Goal: Task Accomplishment & Management: Use online tool/utility

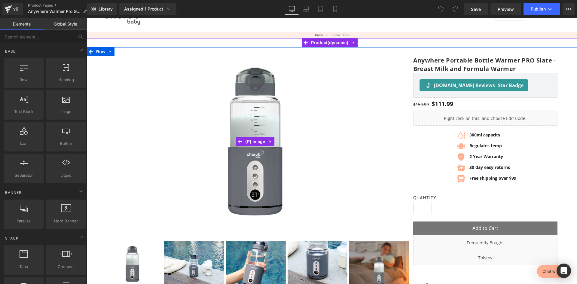
scroll to position [30, 0]
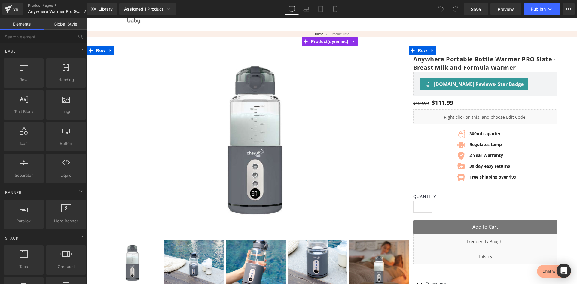
click at [471, 211] on div "Quantity 1" at bounding box center [485, 204] width 144 height 21
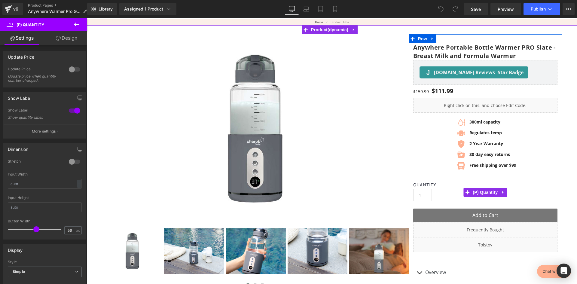
scroll to position [90, 0]
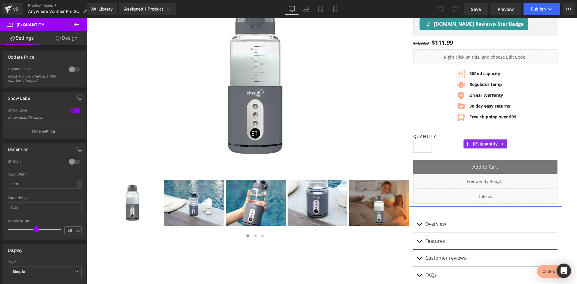
click at [480, 152] on div "Quantity 1" at bounding box center [485, 143] width 144 height 21
click at [488, 54] on div "Liquid" at bounding box center [485, 56] width 144 height 15
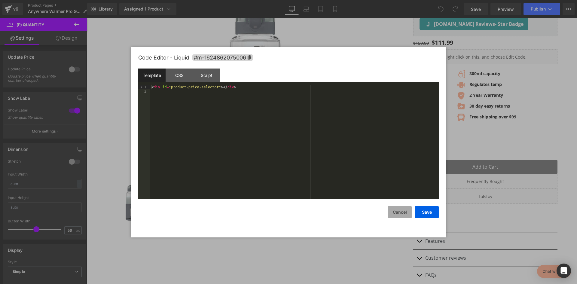
click at [402, 212] on button "Cancel" at bounding box center [400, 212] width 24 height 12
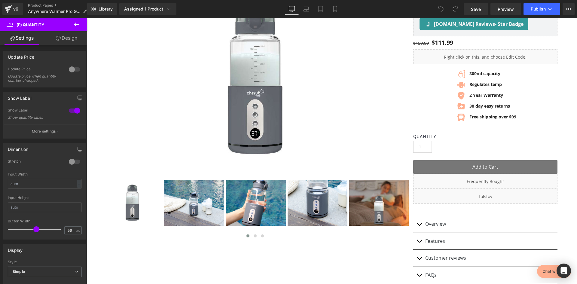
click at [79, 22] on icon at bounding box center [76, 24] width 7 height 7
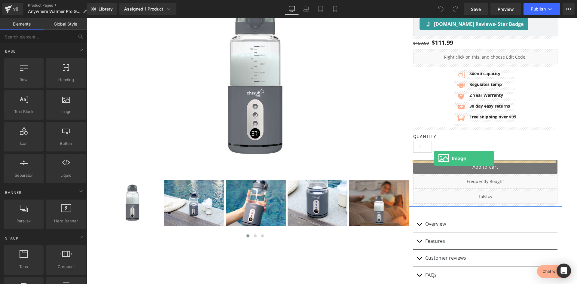
drag, startPoint x: 143, startPoint y: 127, endPoint x: 434, endPoint y: 159, distance: 292.3
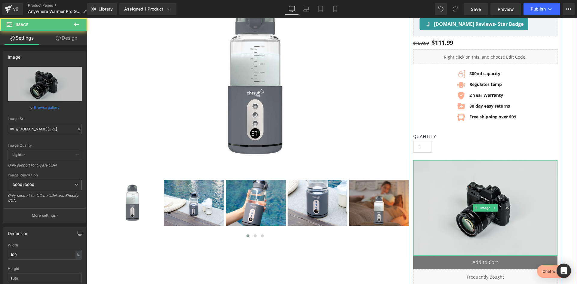
click at [464, 185] on img at bounding box center [485, 208] width 144 height 96
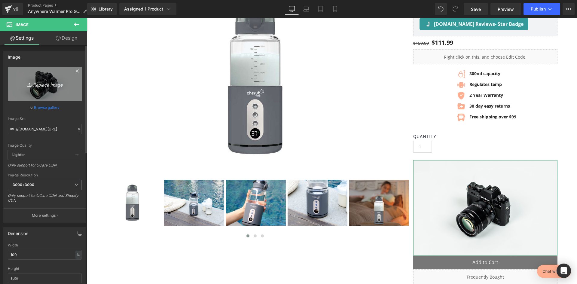
click at [38, 85] on icon "Replace Image" at bounding box center [45, 84] width 48 height 8
type input "C:\fakepath\image (30).png"
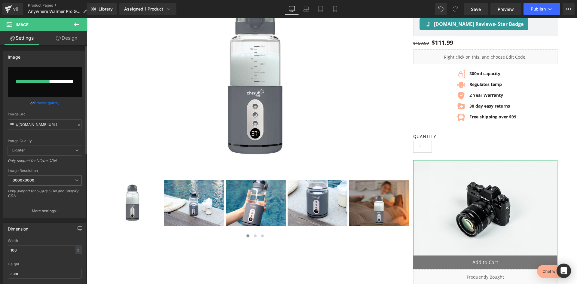
click at [41, 84] on input "file" at bounding box center [45, 82] width 74 height 30
click at [63, 74] on input "file" at bounding box center [45, 82] width 74 height 30
click at [75, 25] on icon at bounding box center [76, 25] width 5 height 4
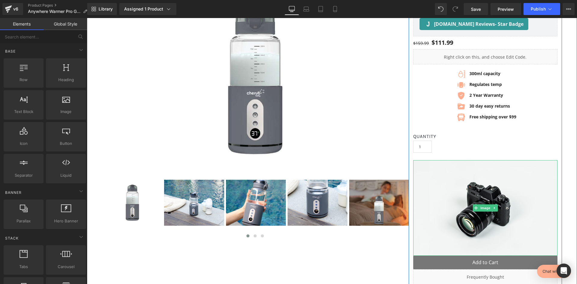
click at [493, 208] on icon at bounding box center [494, 208] width 3 height 4
click at [496, 210] on icon at bounding box center [497, 207] width 3 height 3
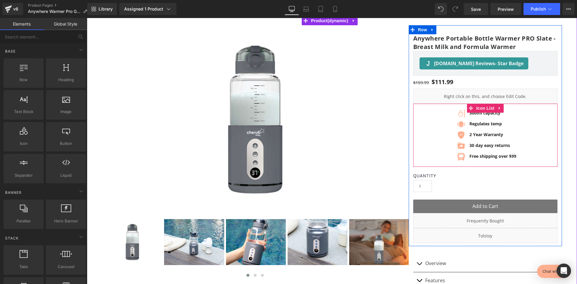
scroll to position [30, 0]
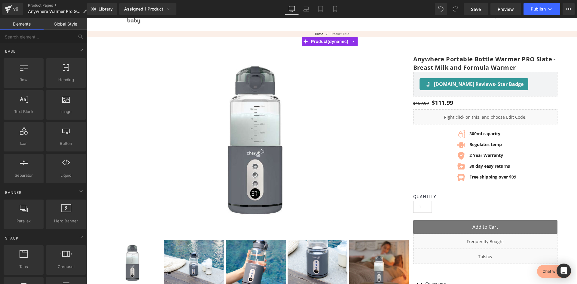
click at [250, 100] on img at bounding box center [256, 171] width 433 height 332
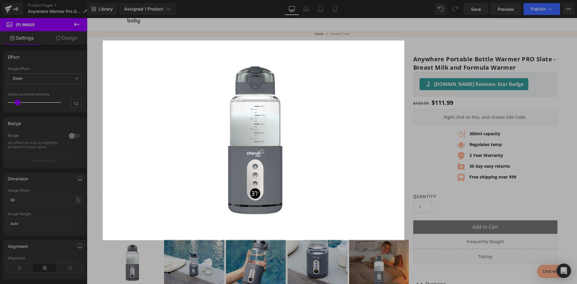
drag, startPoint x: 103, startPoint y: 41, endPoint x: 404, endPoint y: 240, distance: 361.4
click at [404, 240] on div "1003 X 664" at bounding box center [288, 142] width 577 height 284
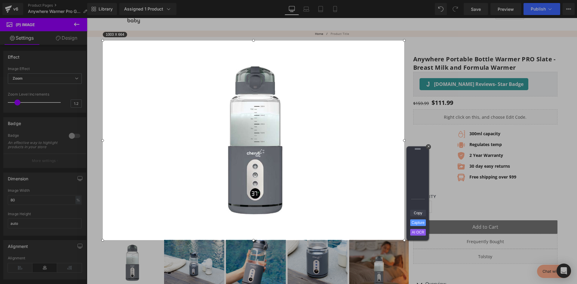
click at [414, 212] on link "Copy" at bounding box center [418, 213] width 16 height 7
